Goal: Task Accomplishment & Management: Complete application form

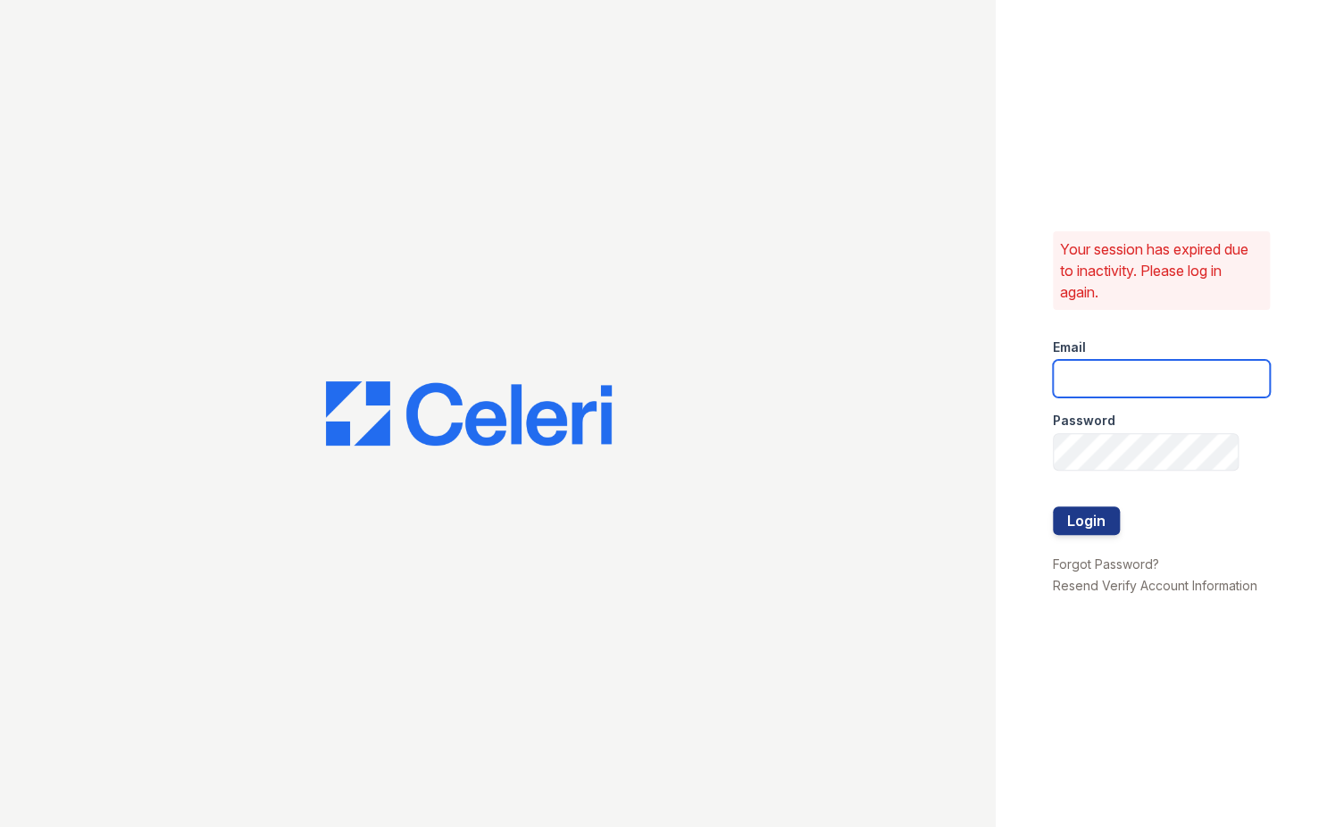
click at [1156, 385] on input "email" at bounding box center [1162, 379] width 218 height 38
type input "sambridi@esusu.org"
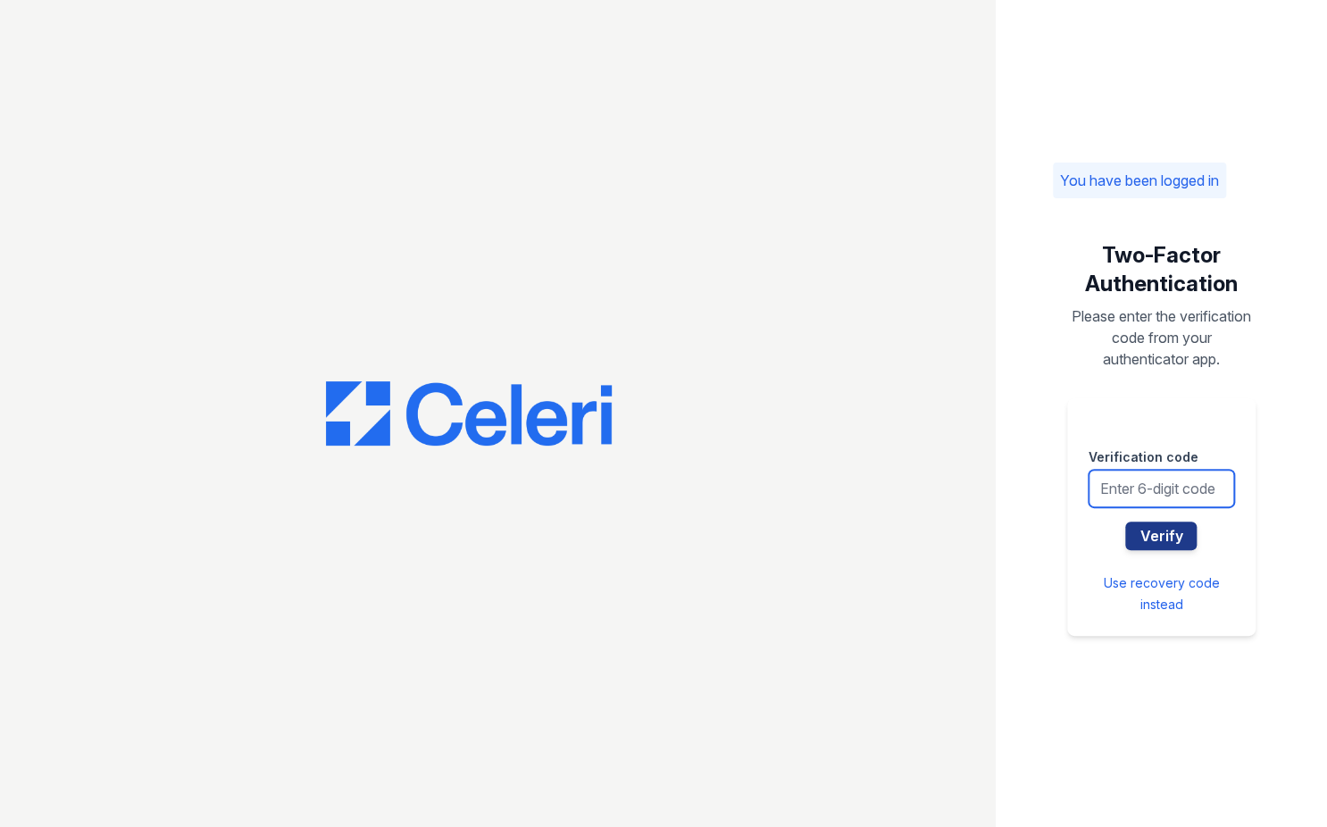
click at [1138, 497] on input "text" at bounding box center [1162, 489] width 146 height 38
type input "201299"
click at [1125, 522] on button "Verify" at bounding box center [1160, 536] width 71 height 29
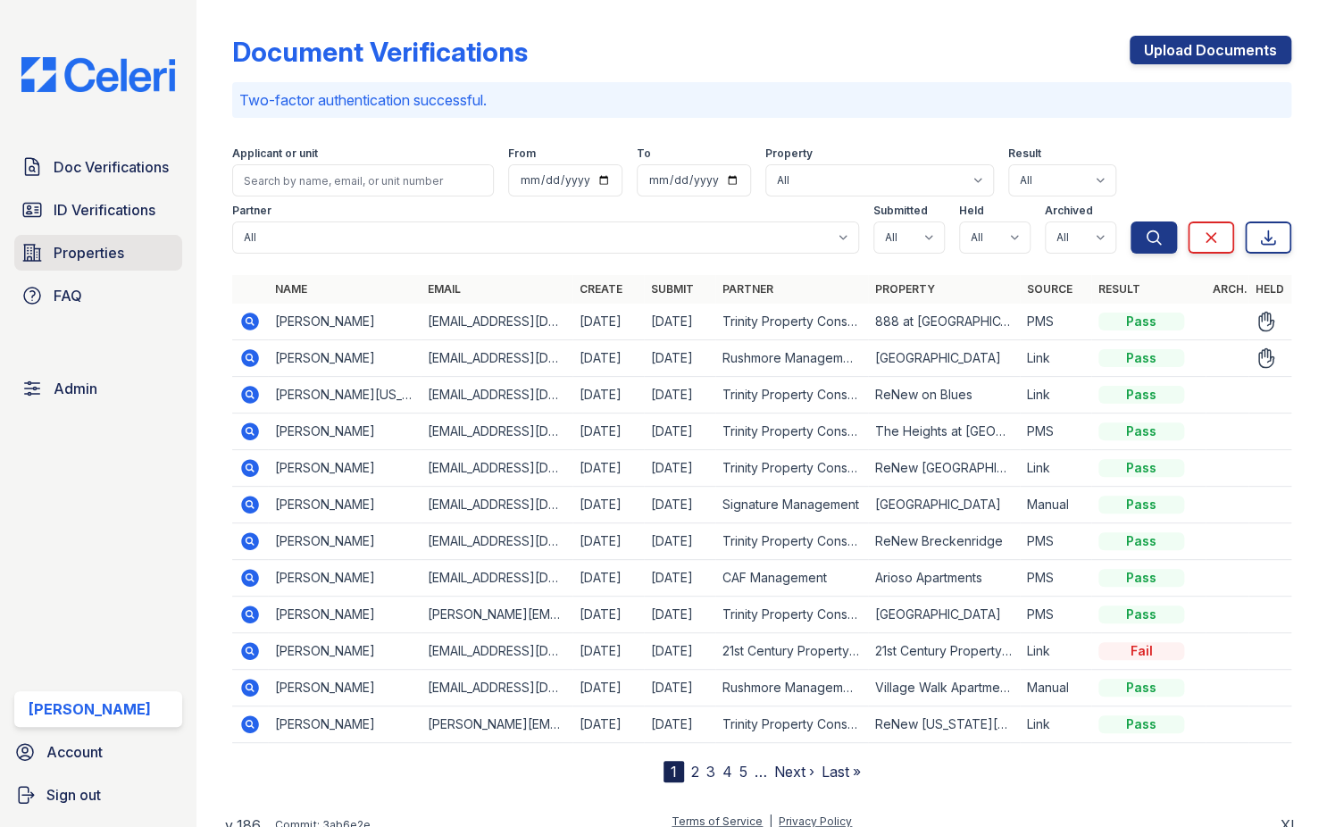
click at [71, 256] on span "Properties" at bounding box center [89, 252] width 71 height 21
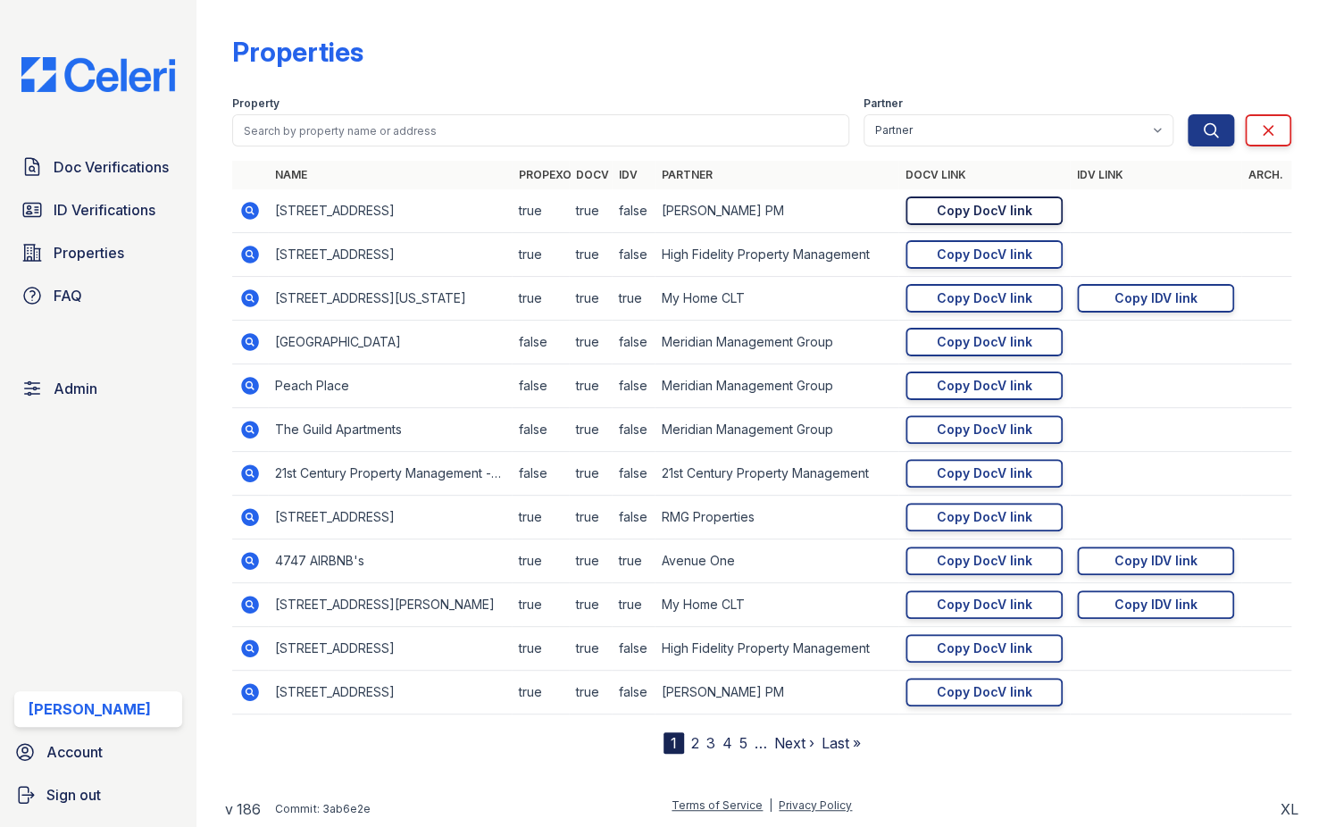
click at [958, 218] on div "Copy DocV link" at bounding box center [985, 211] width 96 height 18
click at [138, 165] on span "Doc Verifications" at bounding box center [111, 166] width 115 height 21
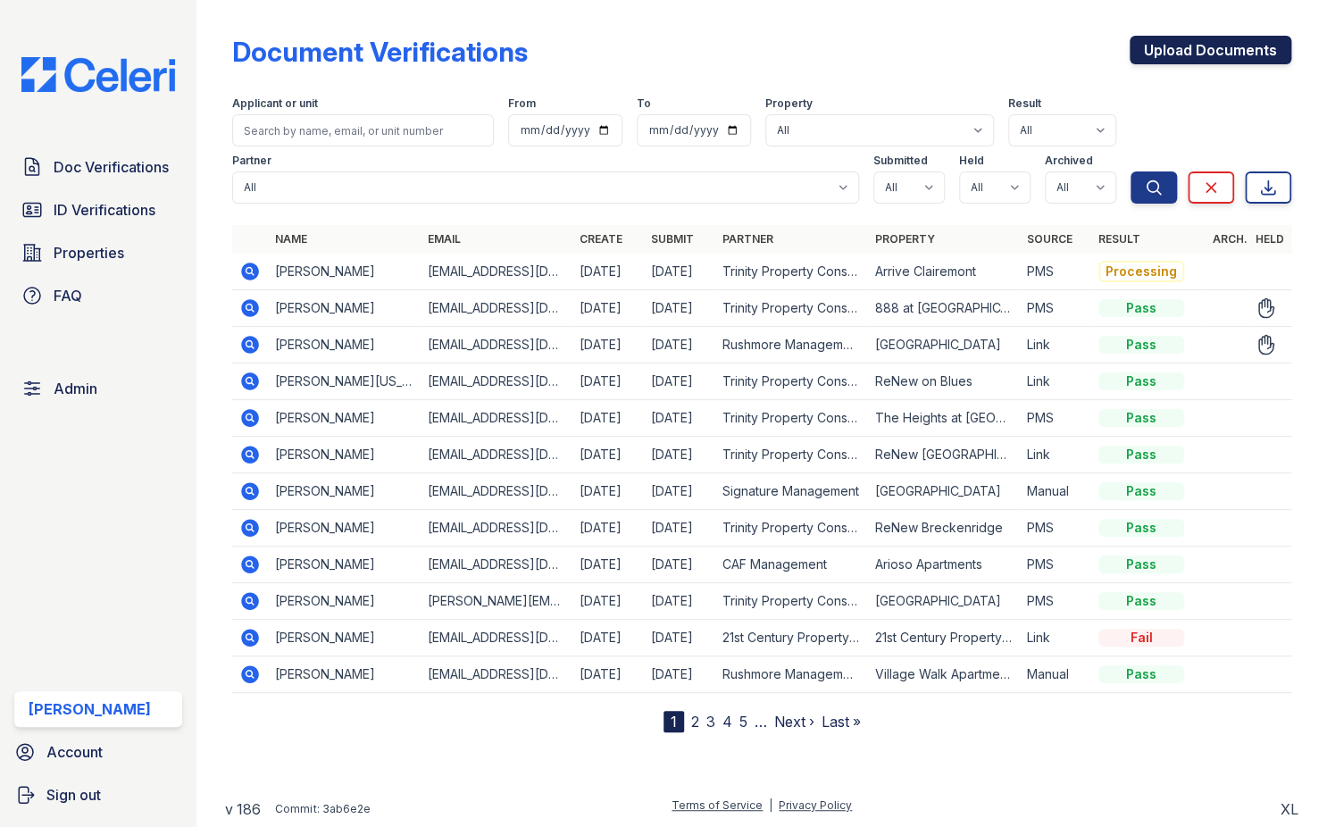
click at [1189, 54] on link "Upload Documents" at bounding box center [1211, 50] width 162 height 29
